Goal: Information Seeking & Learning: Learn about a topic

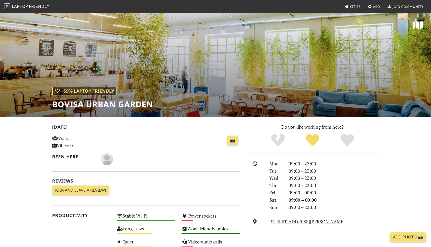
click at [79, 103] on h1 "Bovisa Urban Garden" at bounding box center [102, 104] width 101 height 10
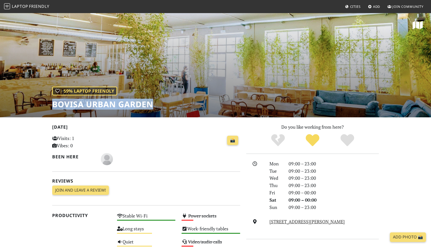
copy div "Bovisa Urban Garden"
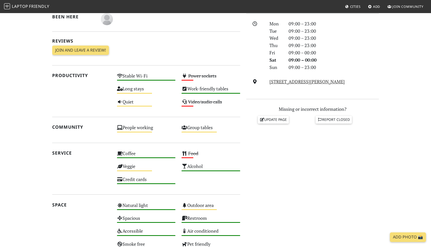
scroll to position [78, 0]
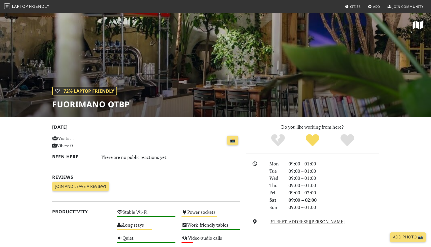
scroll to position [4, 0]
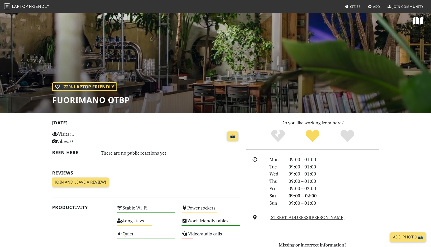
click at [106, 103] on h1 "Fuorimano OTBP" at bounding box center [91, 100] width 78 height 10
copy div "Fuorimano OTBP"
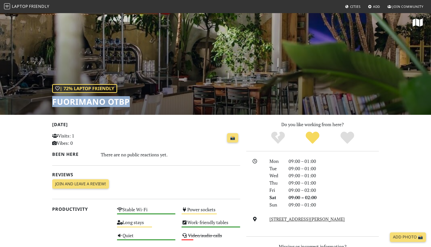
scroll to position [2, 0]
